Goal: Use online tool/utility: Utilize a website feature to perform a specific function

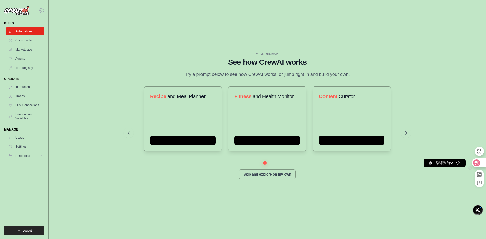
click at [475, 164] on icon at bounding box center [477, 163] width 4 height 4
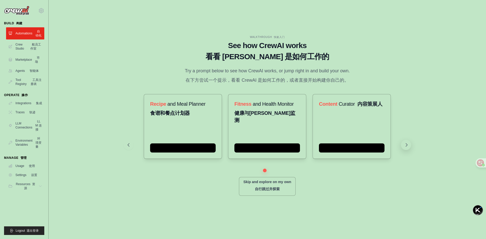
click at [407, 147] on icon at bounding box center [407, 145] width 2 height 3
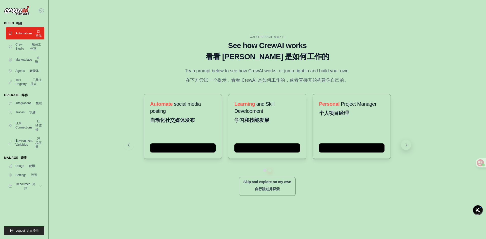
click at [409, 148] on icon at bounding box center [406, 145] width 5 height 5
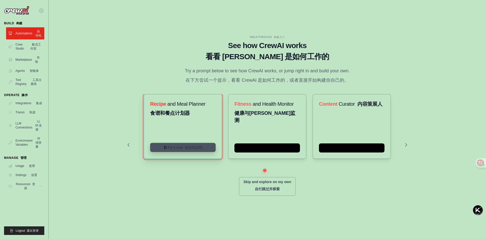
click at [184, 150] on button "Try it now 现在试试吧" at bounding box center [183, 147] width 66 height 9
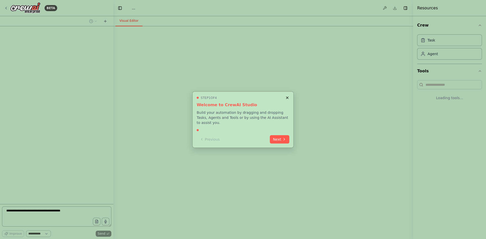
select select "****"
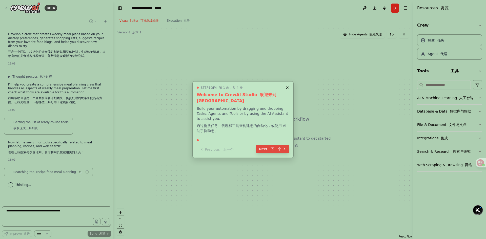
click at [269, 148] on font at bounding box center [269, 149] width 2 height 4
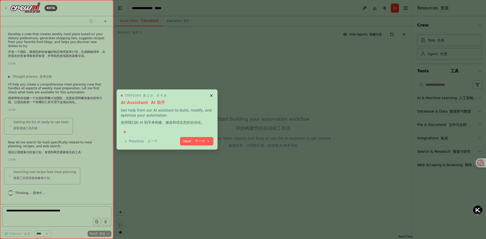
scroll to position [10, 0]
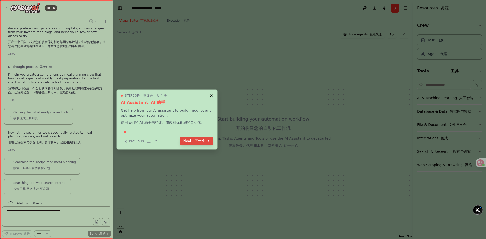
click at [201, 141] on font "下一个" at bounding box center [200, 141] width 11 height 4
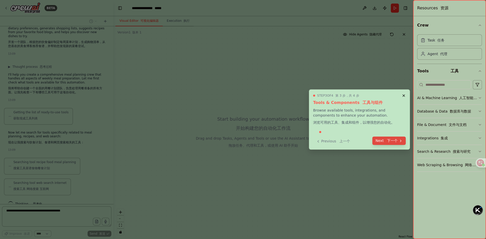
click at [392, 140] on font "下一个" at bounding box center [392, 141] width 11 height 4
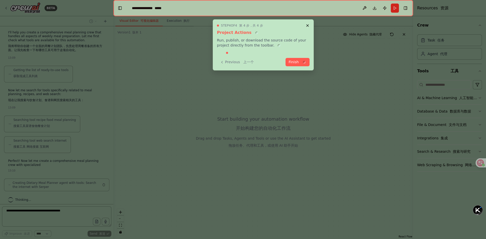
scroll to position [56, 0]
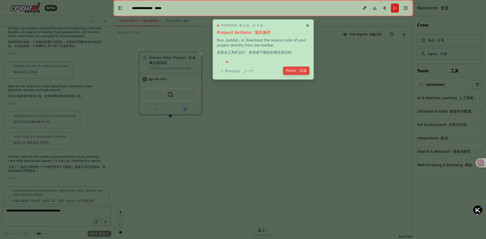
click at [300, 72] on font "完成" at bounding box center [303, 71] width 7 height 4
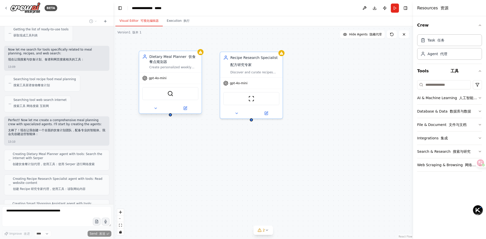
scroll to position [118, 0]
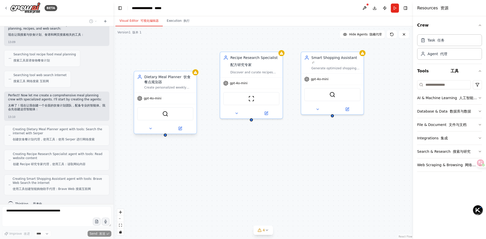
drag, startPoint x: 181, startPoint y: 61, endPoint x: 176, endPoint y: 80, distance: 19.2
click at [176, 80] on div "Dietary Meal Planner 饮食餐点规划器" at bounding box center [168, 79] width 49 height 10
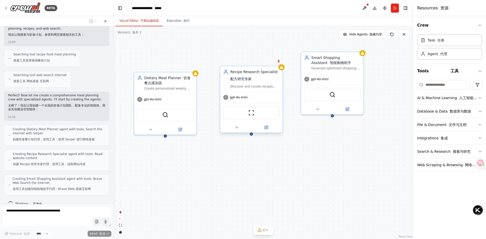
drag, startPoint x: 253, startPoint y: 67, endPoint x: 253, endPoint y: 80, distance: 12.4
click at [253, 80] on div "Recipe Research Specialist 配方研究专家" at bounding box center [254, 76] width 49 height 14
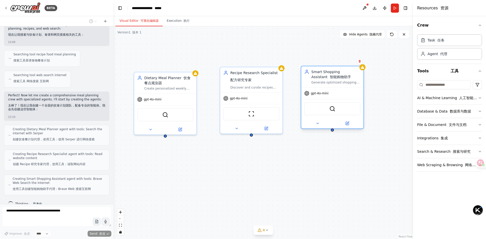
drag, startPoint x: 336, startPoint y: 78, endPoint x: 333, endPoint y: 92, distance: 14.5
click at [335, 92] on div "gpt-4o-mini" at bounding box center [332, 93] width 62 height 11
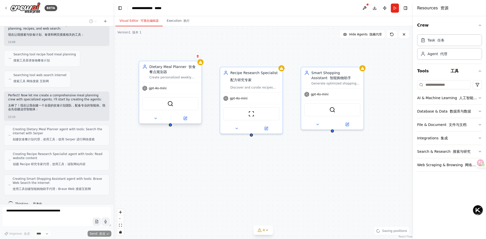
drag, startPoint x: 169, startPoint y: 86, endPoint x: 172, endPoint y: 75, distance: 11.1
click at [172, 75] on div "Create personalized weekly meal plans that align with {dietary_preferences} and…" at bounding box center [173, 77] width 49 height 4
drag, startPoint x: 172, startPoint y: 75, endPoint x: 167, endPoint y: 77, distance: 4.9
click at [167, 77] on div "Create personalized weekly meal plans that align with {dietary_preferences} and…" at bounding box center [168, 77] width 49 height 4
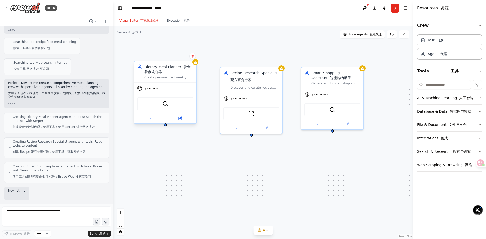
click at [171, 86] on div "gpt-4o-mini" at bounding box center [165, 88] width 62 height 11
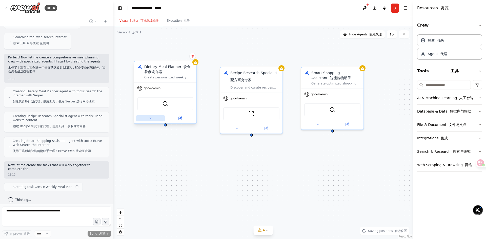
scroll to position [160, 0]
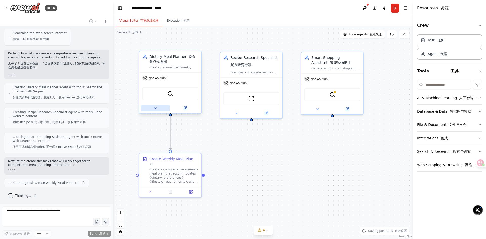
click at [166, 107] on button at bounding box center [155, 108] width 29 height 6
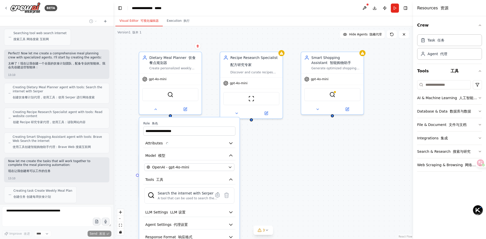
drag, startPoint x: 278, startPoint y: 154, endPoint x: 276, endPoint y: 152, distance: 2.9
click at [278, 153] on div ".deletable-edge-delete-btn { width: 20px; height: 20px; border: 0px solid #ffff…" at bounding box center [263, 132] width 300 height 213
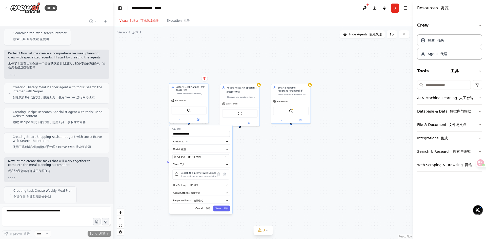
click at [192, 110] on div "SerperDevTool" at bounding box center [188, 110] width 35 height 8
click at [189, 112] on img at bounding box center [189, 111] width 4 height 4
click at [217, 155] on button "OpenAI - gpt-4o-mini" at bounding box center [200, 157] width 57 height 5
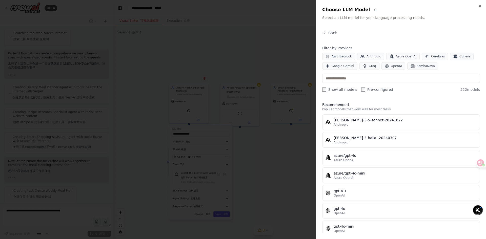
click at [260, 162] on div at bounding box center [243, 119] width 486 height 239
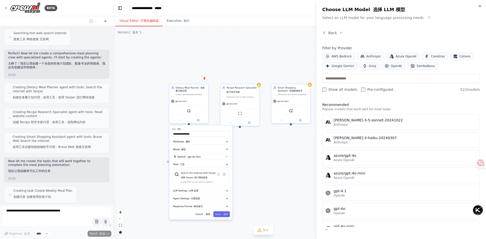
scroll to position [188, 0]
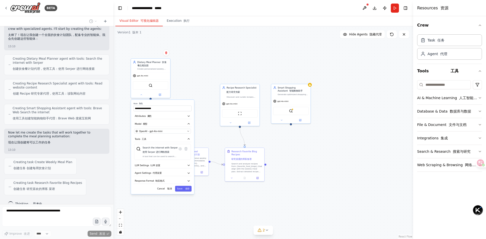
drag, startPoint x: 206, startPoint y: 129, endPoint x: 168, endPoint y: 103, distance: 45.9
click at [168, 103] on label "Role 角色" at bounding box center [162, 104] width 58 height 3
click at [200, 84] on div ".deletable-edge-delete-btn { width: 20px; height: 20px; border: 0px solid #ffff…" at bounding box center [263, 132] width 300 height 213
click at [170, 191] on button "Cancel 取消" at bounding box center [164, 189] width 18 height 6
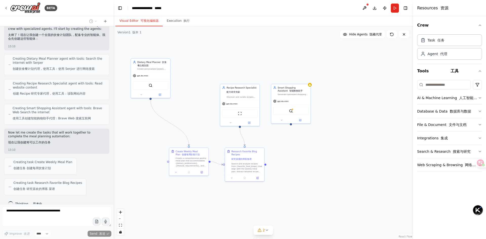
scroll to position [209, 0]
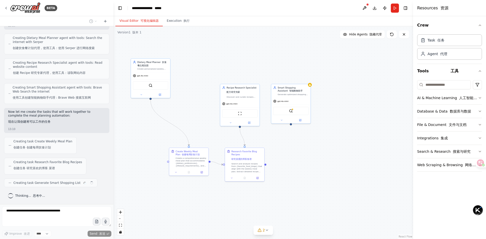
click at [205, 200] on div ".deletable-edge-delete-btn { width: 20px; height: 20px; border: 0px solid #ffff…" at bounding box center [263, 132] width 300 height 213
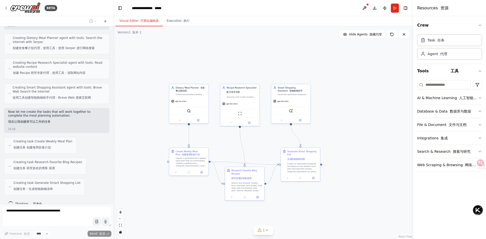
click at [264, 52] on div ".deletable-edge-delete-btn { width: 20px; height: 20px; border: 0px solid #ffff…" at bounding box center [263, 132] width 300 height 213
click at [352, 133] on div ".deletable-edge-delete-btn { width: 20px; height: 20px; border: 0px solid #ffff…" at bounding box center [263, 132] width 300 height 213
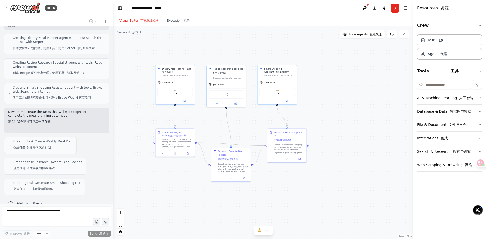
drag, startPoint x: 352, startPoint y: 95, endPoint x: 336, endPoint y: 75, distance: 26.1
click at [336, 75] on div ".deletable-edge-delete-btn { width: 20px; height: 20px; border: 0px solid #ffff…" at bounding box center [263, 132] width 300 height 213
click at [336, 78] on div ".deletable-edge-delete-btn { width: 20px; height: 20px; border: 0px solid #ffff…" at bounding box center [263, 132] width 300 height 213
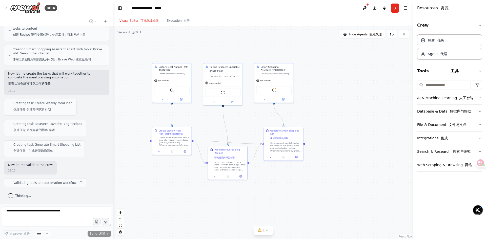
click at [336, 79] on div ".deletable-edge-delete-btn { width: 20px; height: 20px; border: 0px solid #ffff…" at bounding box center [263, 132] width 300 height 213
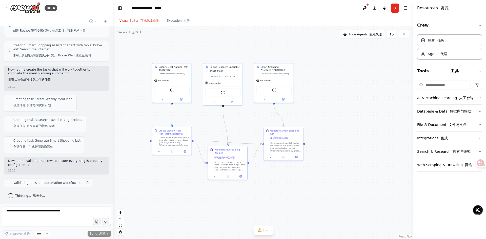
click at [350, 119] on div ".deletable-edge-delete-btn { width: 20px; height: 20px; border: 0px solid #ffff…" at bounding box center [263, 132] width 300 height 213
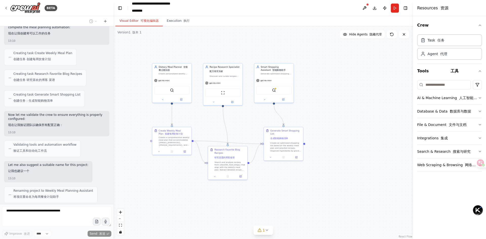
scroll to position [314, 0]
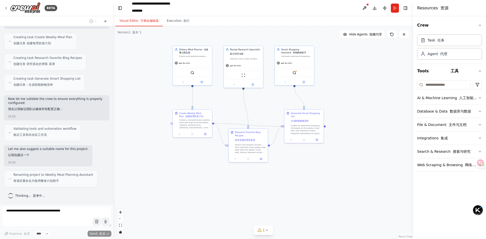
drag, startPoint x: 300, startPoint y: 173, endPoint x: 311, endPoint y: 175, distance: 11.1
click at [311, 175] on div ".deletable-edge-delete-btn { width: 20px; height: 20px; border: 0px solid #ffff…" at bounding box center [263, 132] width 300 height 213
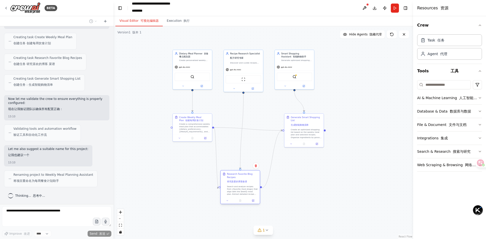
drag, startPoint x: 251, startPoint y: 157, endPoint x: 258, endPoint y: 198, distance: 40.8
click at [258, 196] on div "Search and analyze recipes from {favorite_food_blogs} that align with the weekl…" at bounding box center [242, 190] width 31 height 10
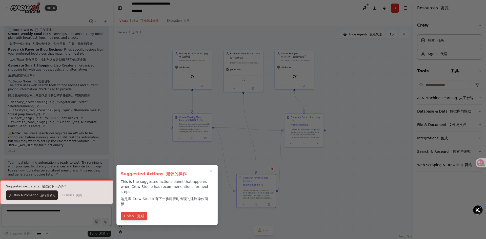
scroll to position [595, 0]
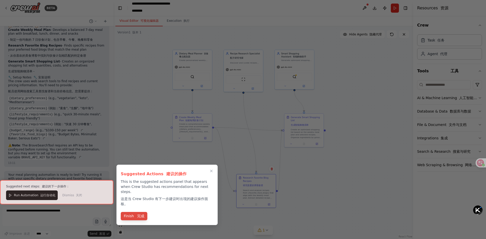
click at [141, 214] on font "完成" at bounding box center [140, 216] width 7 height 4
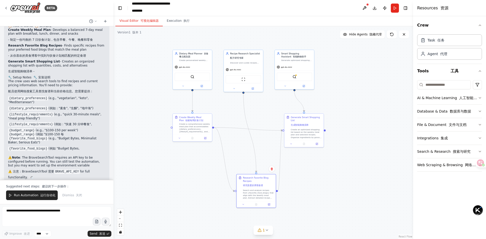
scroll to position [647, 0]
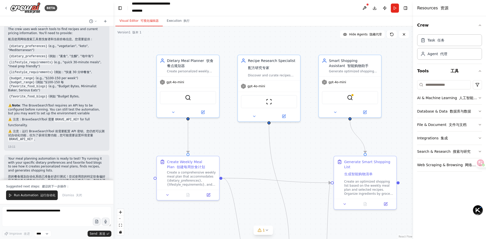
drag, startPoint x: 147, startPoint y: 76, endPoint x: 124, endPoint y: 90, distance: 27.3
click at [124, 90] on div ".deletable-edge-delete-btn { width: 20px; height: 20px; border: 0px solid #ffff…" at bounding box center [263, 132] width 300 height 213
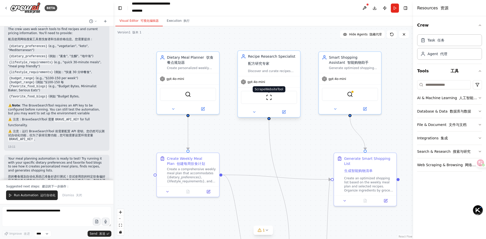
click at [269, 95] on img at bounding box center [269, 97] width 6 height 6
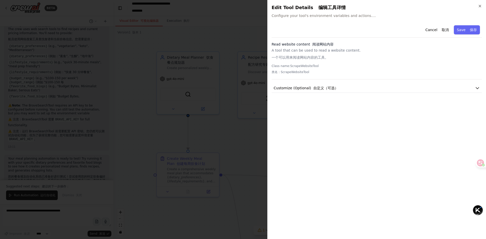
click at [242, 133] on div at bounding box center [243, 119] width 486 height 239
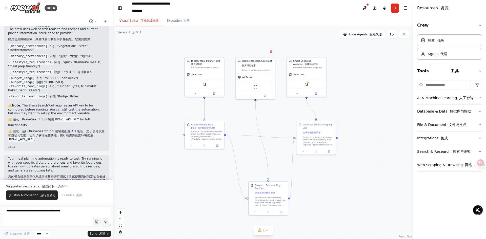
drag, startPoint x: 283, startPoint y: 134, endPoint x: 277, endPoint y: 80, distance: 55.1
click at [277, 80] on div ".deletable-edge-delete-btn { width: 20px; height: 20px; border: 0px solid #ffff…" at bounding box center [263, 132] width 300 height 213
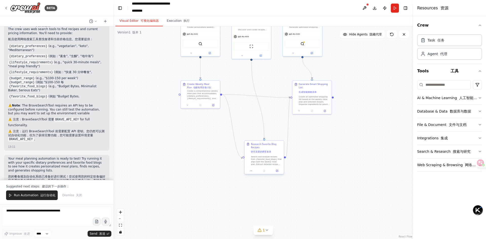
click at [263, 149] on div "Research Favorite Blog Recipes 研究喜爱的博客食谱" at bounding box center [266, 149] width 31 height 12
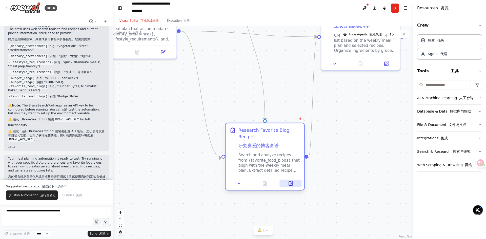
click at [290, 186] on button at bounding box center [291, 184] width 22 height 8
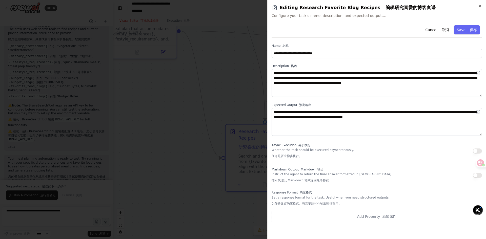
click at [214, 218] on div at bounding box center [243, 119] width 486 height 239
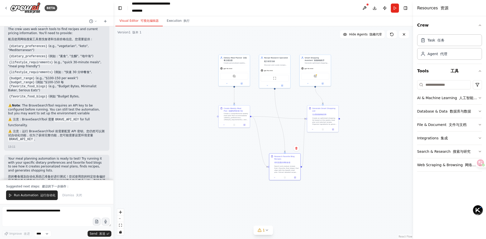
drag, startPoint x: 364, startPoint y: 157, endPoint x: 340, endPoint y: 167, distance: 26.2
click at [340, 167] on div ".deletable-edge-delete-btn { width: 20px; height: 20px; border: 0px solid #ffff…" at bounding box center [263, 132] width 300 height 213
click at [327, 120] on div "Create an optimized shopping list based on the weekly meal plan and selected re…" at bounding box center [324, 121] width 25 height 8
click at [333, 132] on div "Generate Smart Shopping List 生成智能购物清单 Create an optimized shopping list based o…" at bounding box center [323, 118] width 32 height 27
click at [335, 131] on div at bounding box center [322, 128] width 31 height 5
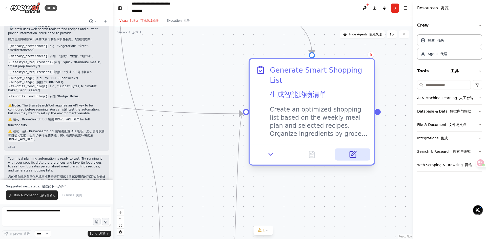
click at [355, 157] on icon at bounding box center [353, 155] width 6 height 6
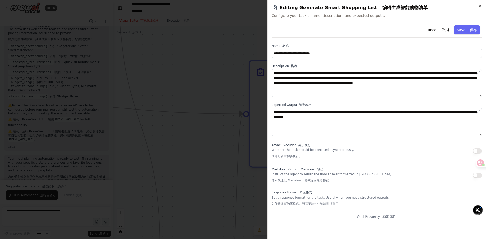
click at [245, 174] on div at bounding box center [243, 119] width 486 height 239
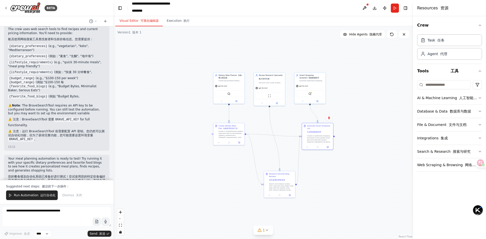
drag, startPoint x: 374, startPoint y: 90, endPoint x: 381, endPoint y: 69, distance: 22.8
click at [381, 69] on div ".deletable-edge-delete-btn { width: 20px; height: 20px; border: 0px solid #ffff…" at bounding box center [263, 132] width 300 height 213
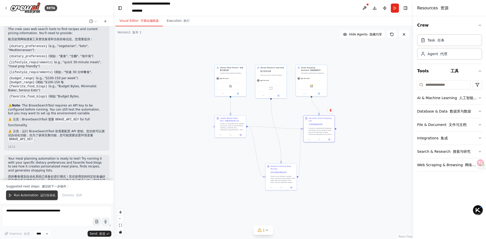
click at [41, 195] on font "运行自动化" at bounding box center [47, 196] width 15 height 4
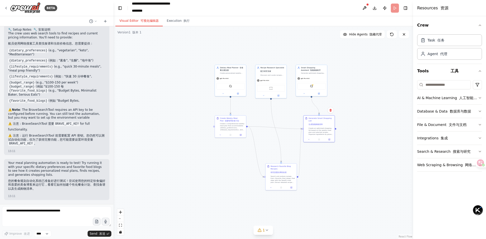
scroll to position [639, 0]
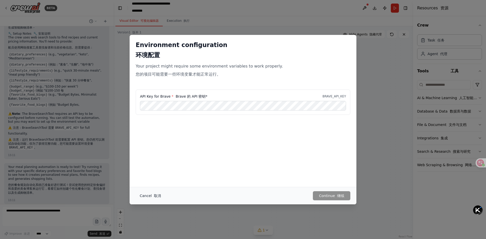
click at [147, 194] on button "Cancel 取消" at bounding box center [150, 195] width 29 height 9
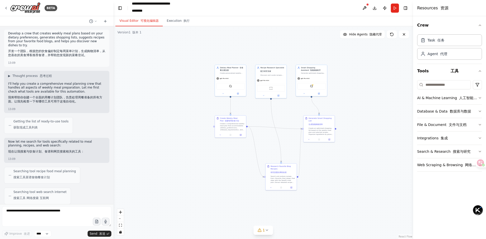
scroll to position [0, 0]
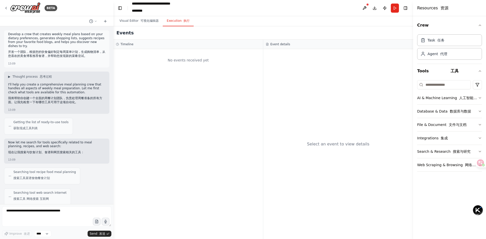
click at [182, 23] on font "执行" at bounding box center [186, 21] width 8 height 4
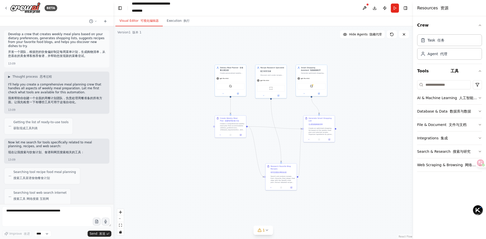
click at [147, 20] on font "可视化编辑器" at bounding box center [150, 21] width 18 height 4
click at [365, 7] on button at bounding box center [365, 8] width 8 height 9
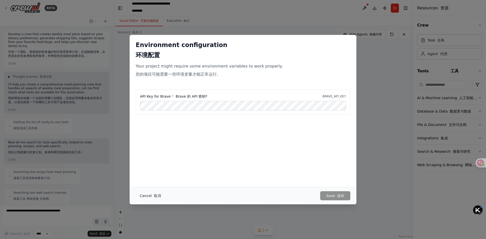
click at [147, 196] on button "Cancel 取消" at bounding box center [150, 195] width 29 height 9
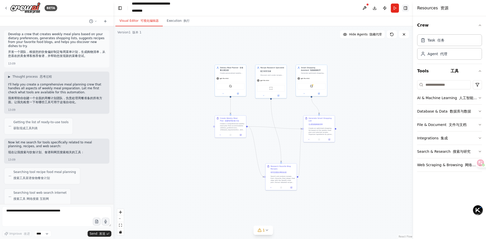
click at [407, 9] on button "Toggle Right Sidebar" at bounding box center [405, 8] width 7 height 7
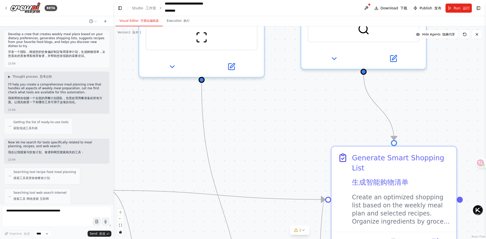
drag, startPoint x: 214, startPoint y: 122, endPoint x: 316, endPoint y: 103, distance: 103.8
click at [316, 103] on div ".deletable-edge-delete-btn { width: 20px; height: 20px; border: 0px solid #ffff…" at bounding box center [299, 132] width 373 height 213
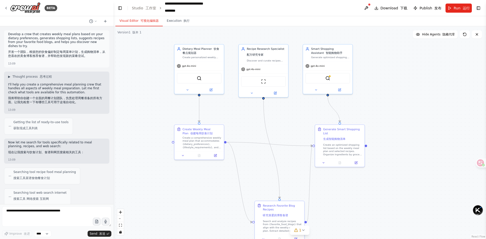
drag, startPoint x: 236, startPoint y: 115, endPoint x: 273, endPoint y: 122, distance: 37.1
click at [273, 122] on div ".deletable-edge-delete-btn { width: 20px; height: 20px; border: 0px solid #ffff…" at bounding box center [299, 132] width 373 height 213
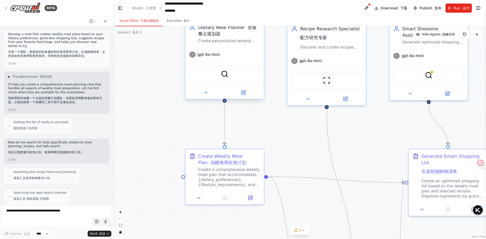
drag, startPoint x: 184, startPoint y: 98, endPoint x: 205, endPoint y: 60, distance: 43.4
click at [159, 79] on div ".deletable-edge-delete-btn { width: 20px; height: 20px; border: 0px solid #ffff…" at bounding box center [299, 132] width 373 height 213
click at [208, 55] on span "gpt-4o-mini" at bounding box center [209, 54] width 22 height 5
click at [195, 57] on icon at bounding box center [192, 54] width 6 height 6
click at [247, 92] on button at bounding box center [243, 93] width 36 height 8
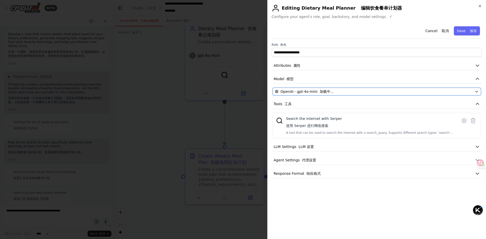
click at [318, 91] on font "button" at bounding box center [319, 92] width 2 height 4
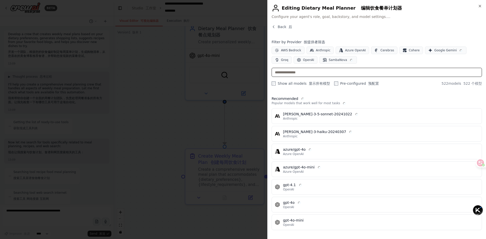
click at [307, 72] on input "text" at bounding box center [377, 72] width 210 height 9
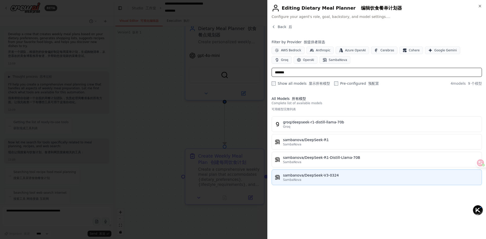
type input "*******"
click at [342, 176] on div "sambanova/DeepSeek-V3-0324" at bounding box center [381, 175] width 196 height 5
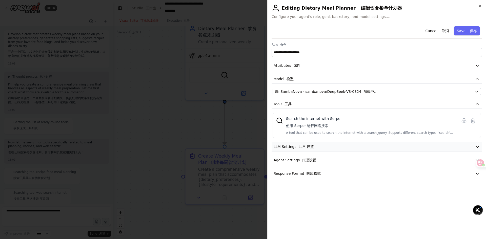
click at [322, 149] on button "LLM Settings LLM 设置" at bounding box center [377, 146] width 210 height 9
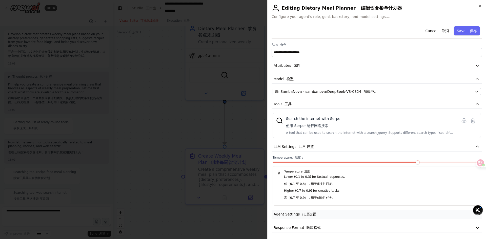
click at [322, 210] on button "Agent Settings 代理设置" at bounding box center [377, 214] width 210 height 9
click at [240, 216] on div at bounding box center [243, 119] width 486 height 239
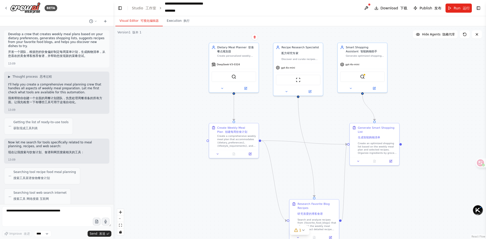
drag, startPoint x: 183, startPoint y: 136, endPoint x: 177, endPoint y: 121, distance: 16.2
click at [177, 121] on div ".deletable-edge-delete-btn { width: 20px; height: 20px; border: 0px solid #ffff…" at bounding box center [299, 132] width 373 height 213
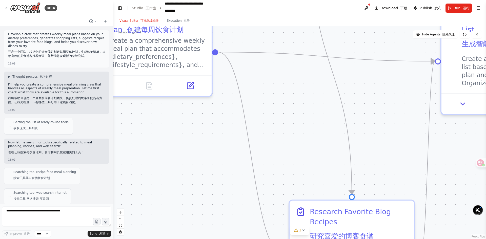
drag, startPoint x: 282, startPoint y: 121, endPoint x: 286, endPoint y: 126, distance: 6.0
click at [286, 126] on div ".deletable-edge-delete-btn { width: 20px; height: 20px; border: 0px solid #ffff…" at bounding box center [299, 132] width 373 height 213
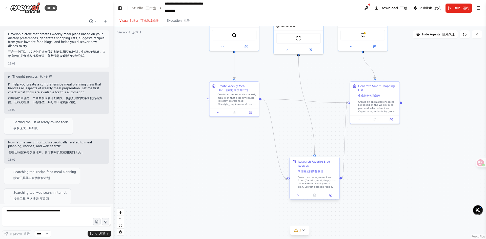
click at [316, 180] on div "Search and analyze recipes from {favorite_food_blogs} that align with the weekl…" at bounding box center [317, 182] width 39 height 13
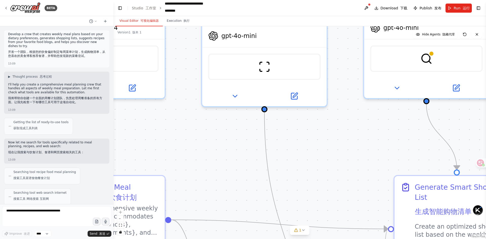
drag, startPoint x: 254, startPoint y: 119, endPoint x: 293, endPoint y: 141, distance: 45.0
click at [291, 141] on div ".deletable-edge-delete-btn { width: 20px; height: 20px; border: 0px solid #ffff…" at bounding box center [299, 132] width 373 height 213
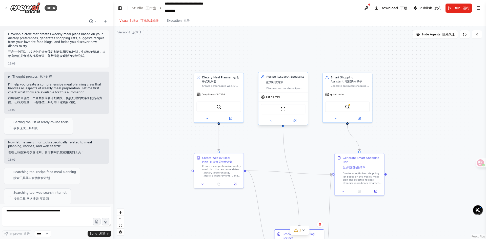
click at [282, 84] on font "配方研究专家" at bounding box center [274, 82] width 17 height 3
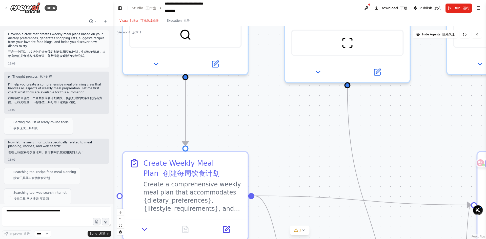
drag, startPoint x: 254, startPoint y: 153, endPoint x: 305, endPoint y: 118, distance: 62.7
click at [305, 119] on div ".deletable-edge-delete-btn { width: 20px; height: 20px; border: 0px solid #ffff…" at bounding box center [299, 132] width 373 height 213
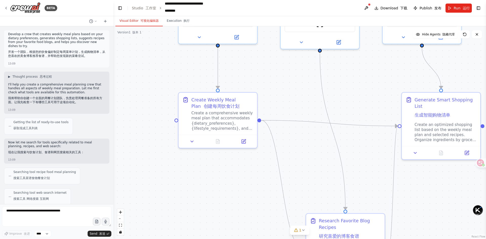
drag, startPoint x: 309, startPoint y: 150, endPoint x: 258, endPoint y: 133, distance: 54.1
click at [258, 133] on div ".deletable-edge-delete-btn { width: 20px; height: 20px; border: 0px solid #ffff…" at bounding box center [299, 132] width 373 height 213
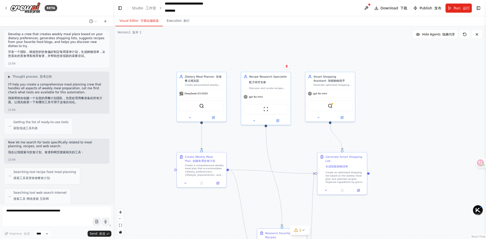
drag, startPoint x: 400, startPoint y: 84, endPoint x: 395, endPoint y: 123, distance: 39.6
click at [395, 123] on div ".deletable-edge-delete-btn { width: 20px; height: 20px; border: 0px solid #ffff…" at bounding box center [299, 132] width 373 height 213
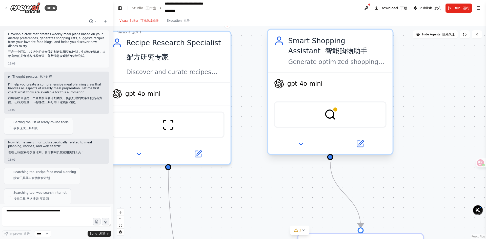
click at [329, 53] on font "智能购物助手" at bounding box center [346, 51] width 43 height 8
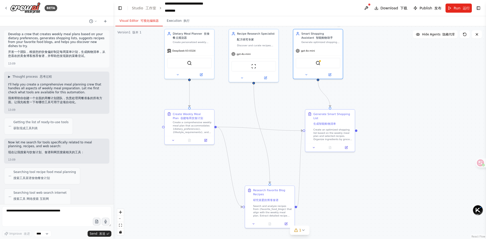
drag, startPoint x: 163, startPoint y: 113, endPoint x: 106, endPoint y: 76, distance: 68.6
click at [106, 76] on div "BETA Develop a crew that creates weekly meal plans based on your dietary prefer…" at bounding box center [243, 119] width 486 height 239
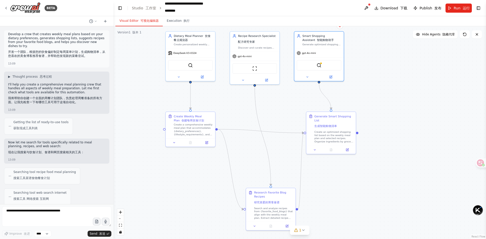
drag, startPoint x: 405, startPoint y: 89, endPoint x: 406, endPoint y: 93, distance: 3.7
click at [406, 93] on div ".deletable-edge-delete-btn { width: 20px; height: 20px; border: 0px solid #ffff…" at bounding box center [299, 132] width 373 height 213
click at [279, 202] on font "研究喜爱的博客食谱" at bounding box center [266, 202] width 25 height 3
click at [253, 51] on div "Recipe Research Specialist 配方研究专家 Discover and curate recipes from {favorite_fo…" at bounding box center [254, 42] width 49 height 20
click at [267, 41] on div "Recipe Research Specialist 配方研究专家" at bounding box center [257, 39] width 39 height 11
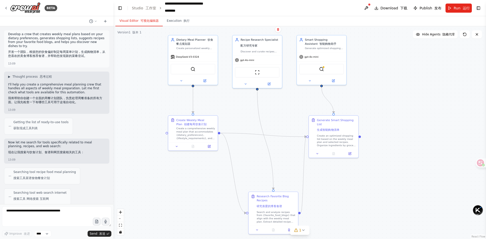
drag, startPoint x: 391, startPoint y: 68, endPoint x: 402, endPoint y: 80, distance: 16.5
click at [402, 80] on div ".deletable-edge-delete-btn { width: 20px; height: 20px; border: 0px solid #ffff…" at bounding box center [299, 132] width 373 height 213
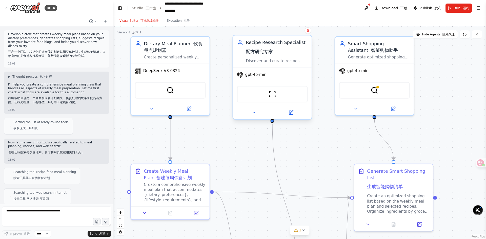
click at [296, 50] on div "Recipe Research Specialist 配方研究专家" at bounding box center [277, 48] width 62 height 18
click at [280, 50] on div "Recipe Research Specialist 配方研究专家" at bounding box center [277, 48] width 62 height 18
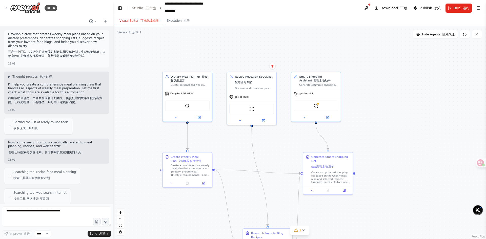
drag, startPoint x: 206, startPoint y: 64, endPoint x: 198, endPoint y: 57, distance: 10.4
click at [198, 57] on div ".deletable-edge-delete-btn { width: 20px; height: 20px; border: 0px solid #ffff…" at bounding box center [299, 132] width 373 height 213
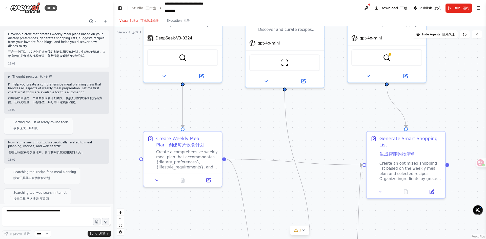
drag, startPoint x: 242, startPoint y: 147, endPoint x: 258, endPoint y: 119, distance: 32.5
click at [256, 118] on div ".deletable-edge-delete-btn { width: 20px; height: 20px; border: 0px solid #ffff…" at bounding box center [299, 132] width 373 height 213
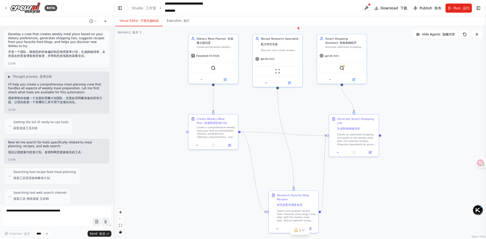
drag, startPoint x: 260, startPoint y: 122, endPoint x: 262, endPoint y: 109, distance: 12.5
click at [262, 109] on div ".deletable-edge-delete-btn { width: 20px; height: 20px; border: 0px solid #ffff…" at bounding box center [299, 132] width 373 height 213
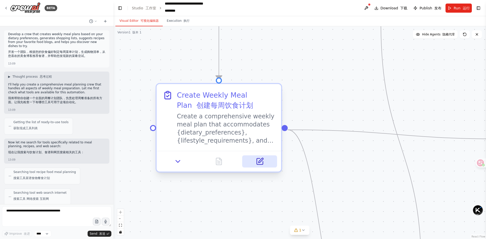
click at [258, 161] on icon at bounding box center [260, 162] width 6 height 6
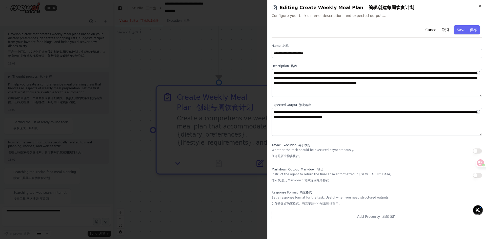
click at [213, 201] on div at bounding box center [243, 119] width 486 height 239
